Goal: Register for event/course

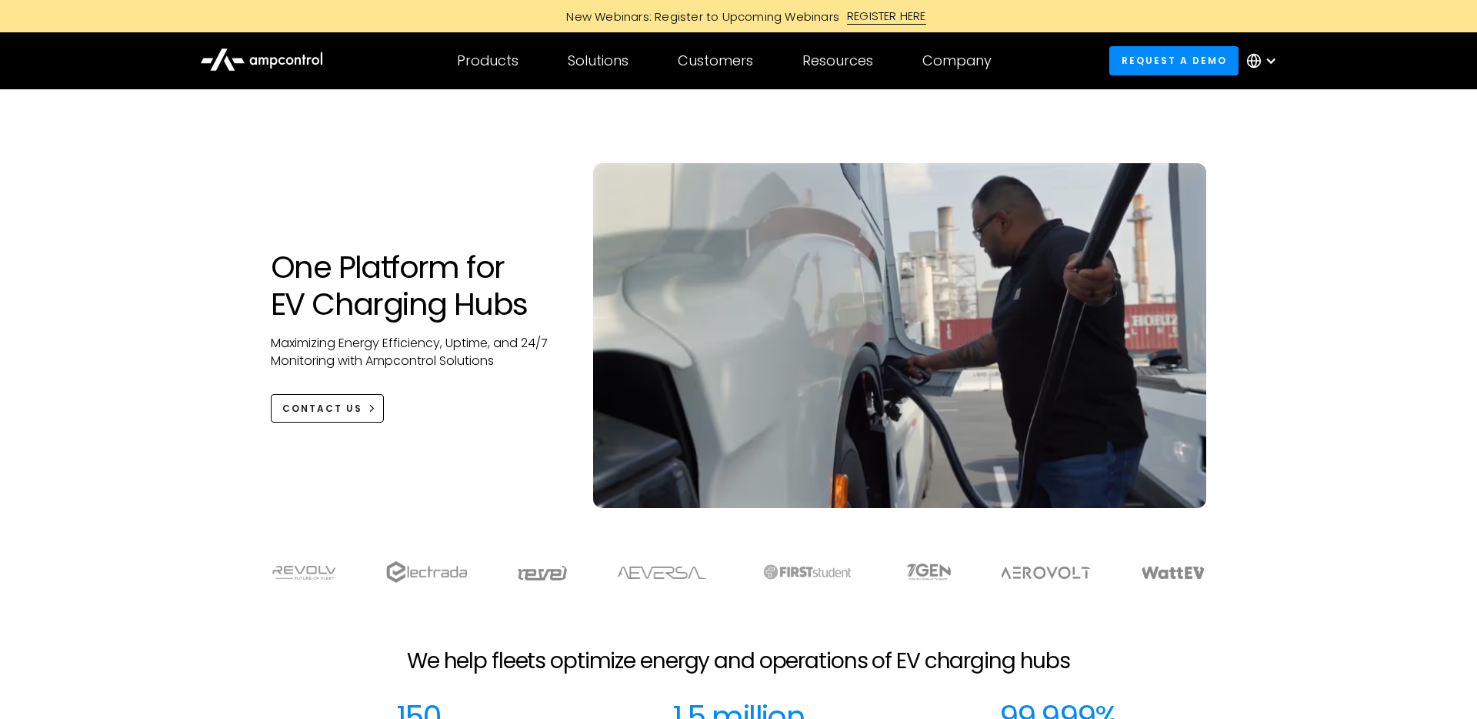
click at [871, 15] on div "REGISTER HERE" at bounding box center [886, 16] width 79 height 17
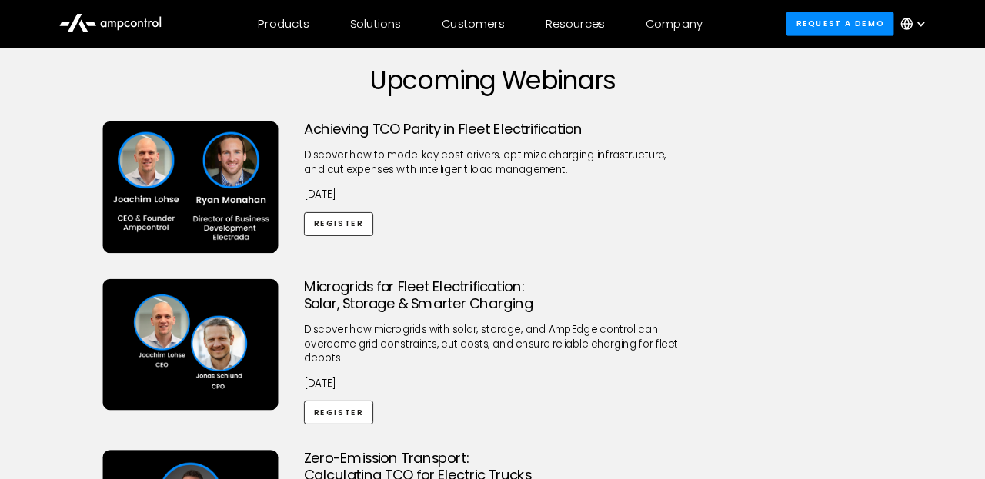
scroll to position [78, 0]
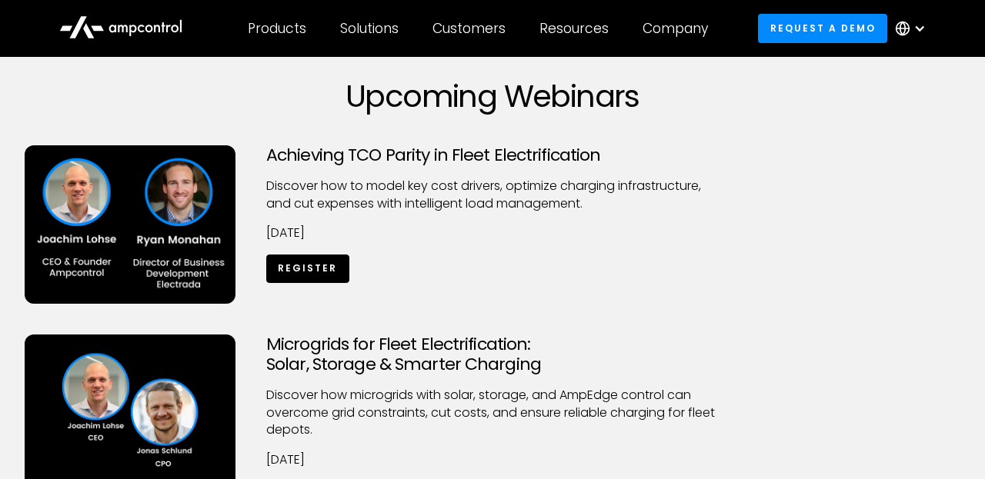
click at [299, 265] on link "Register" at bounding box center [307, 269] width 83 height 28
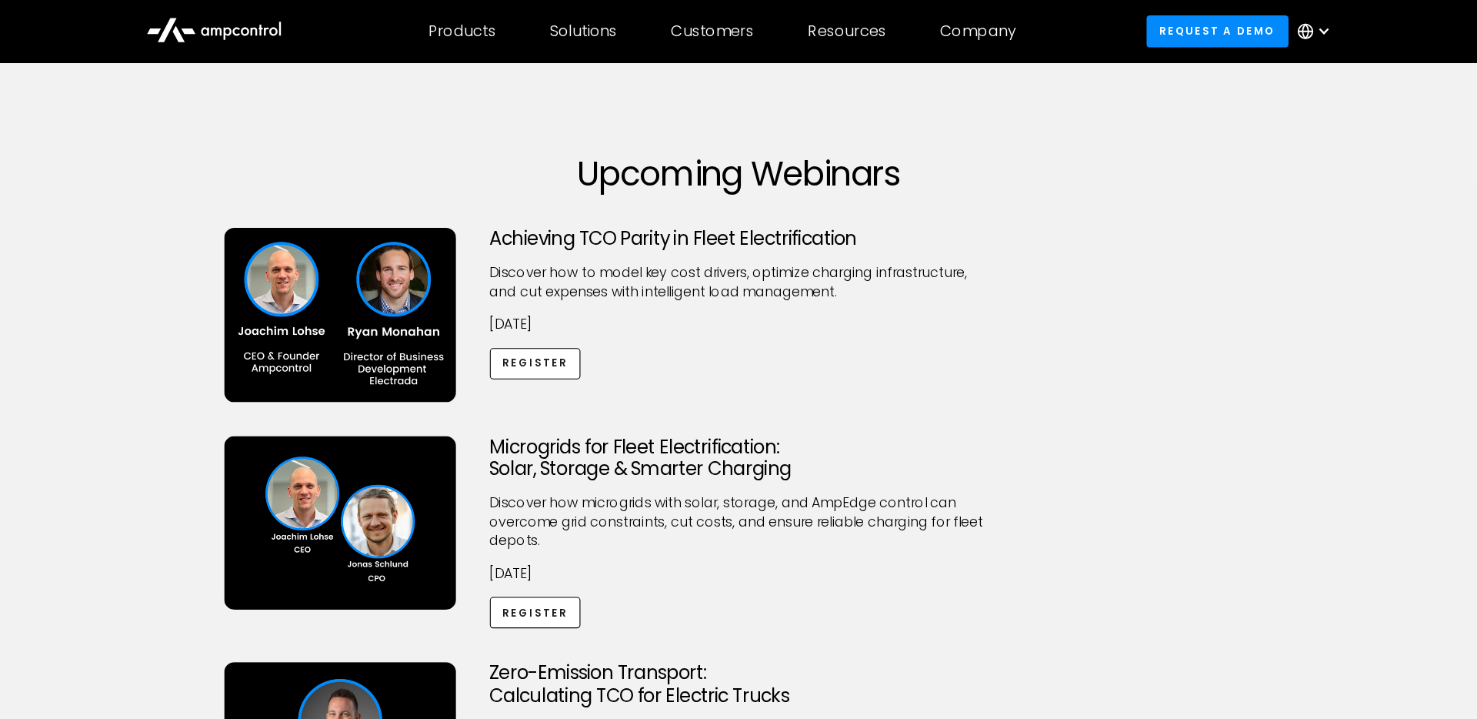
scroll to position [17, 0]
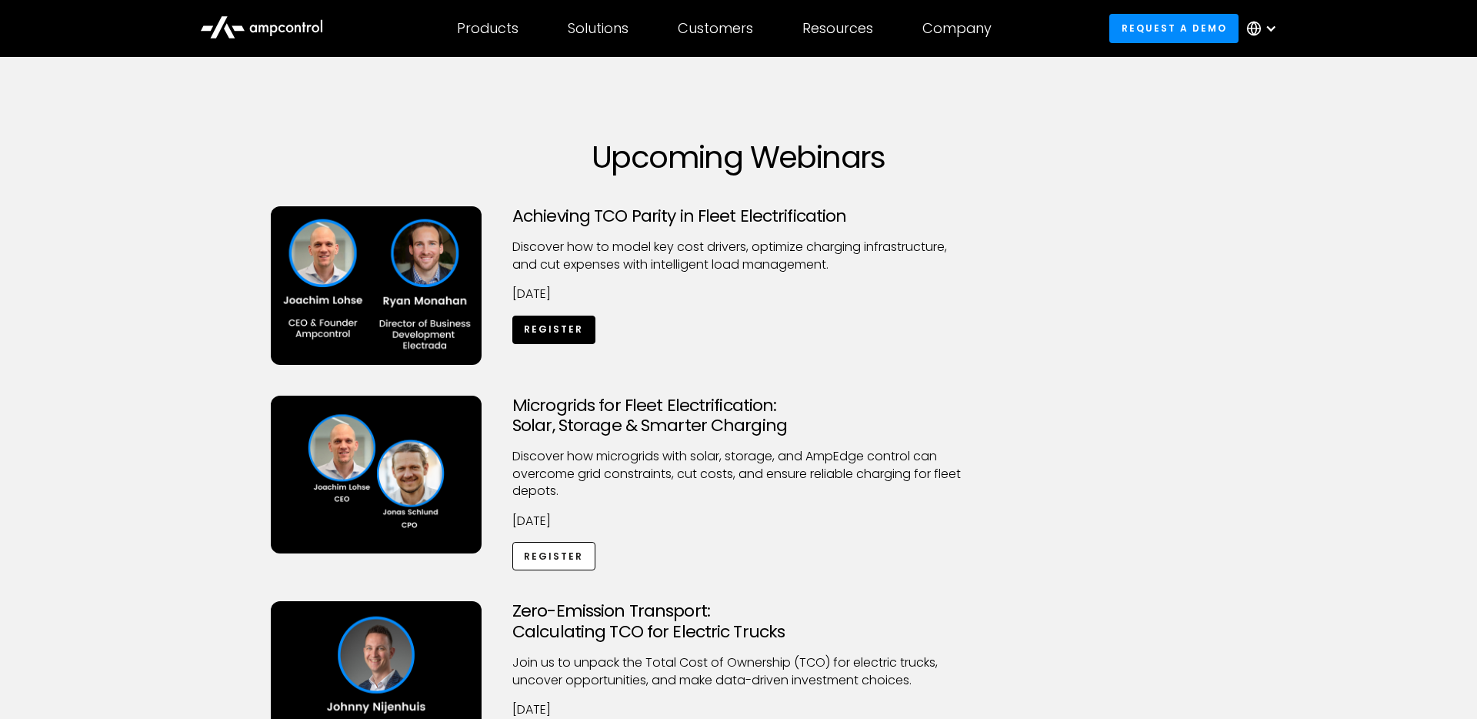
click at [572, 326] on link "Register" at bounding box center [553, 329] width 83 height 28
